Goal: Submit feedback/report problem

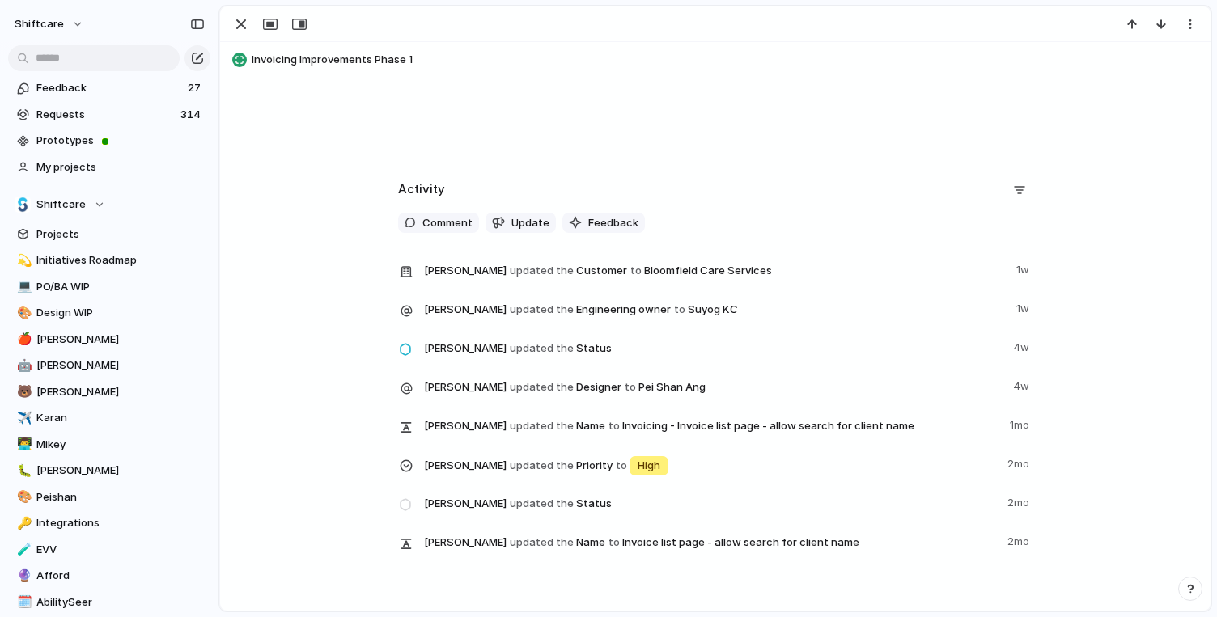
scroll to position [438, 0]
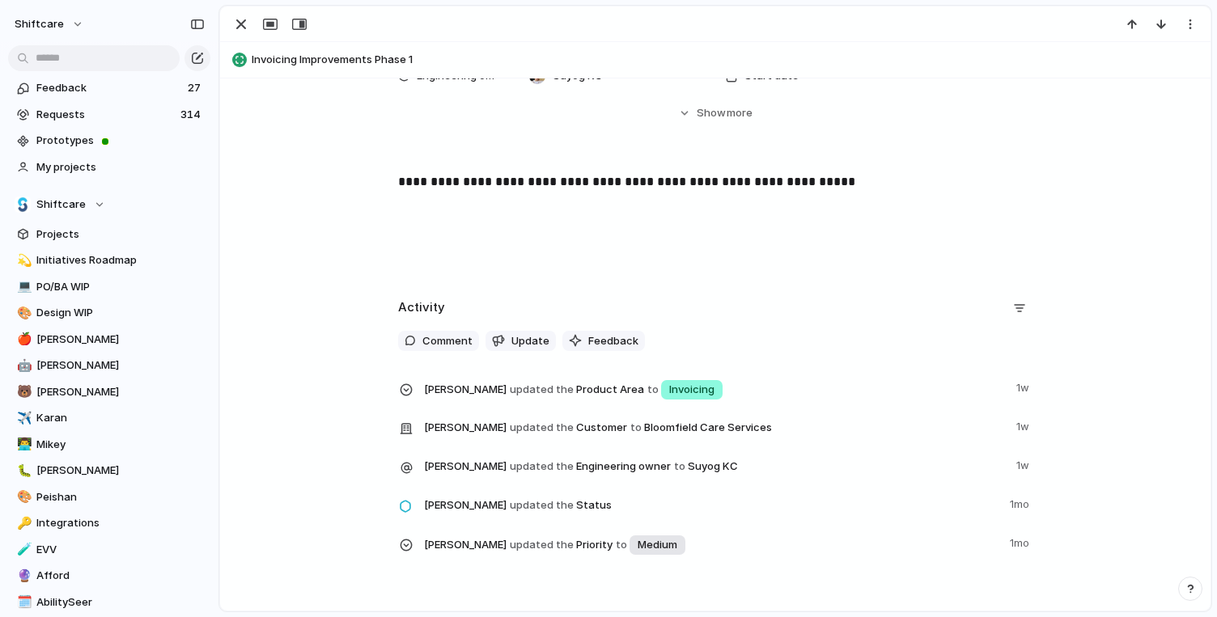
scroll to position [330, 0]
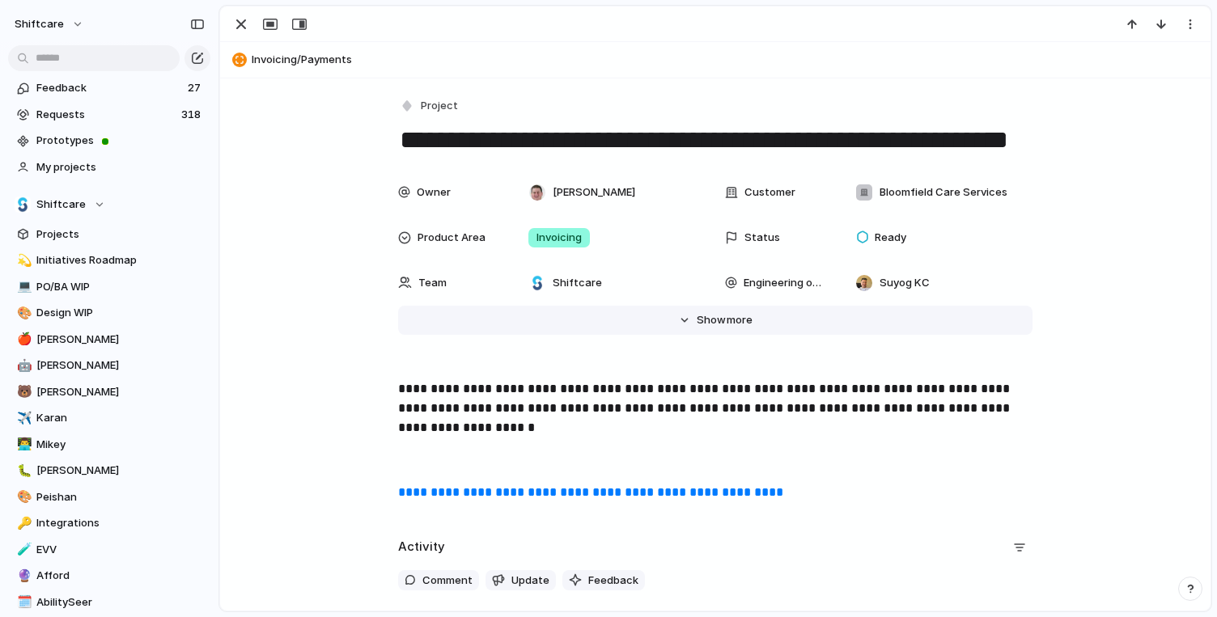
click at [717, 324] on span "Show" at bounding box center [710, 320] width 29 height 16
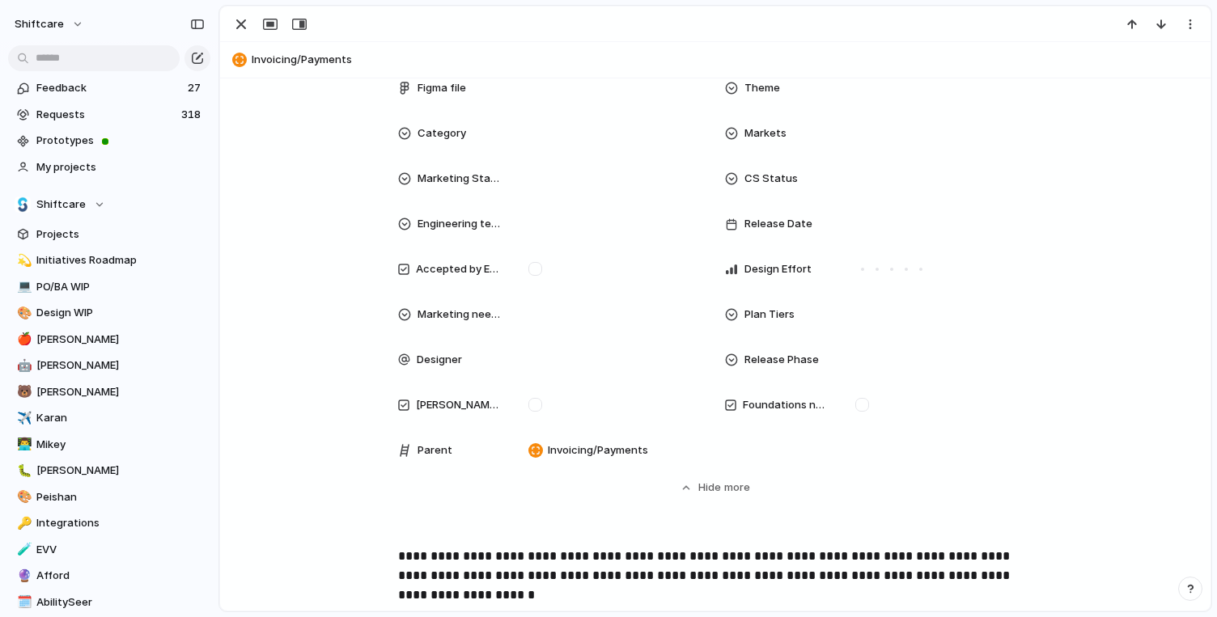
scroll to position [642, 0]
